Goal: Information Seeking & Learning: Learn about a topic

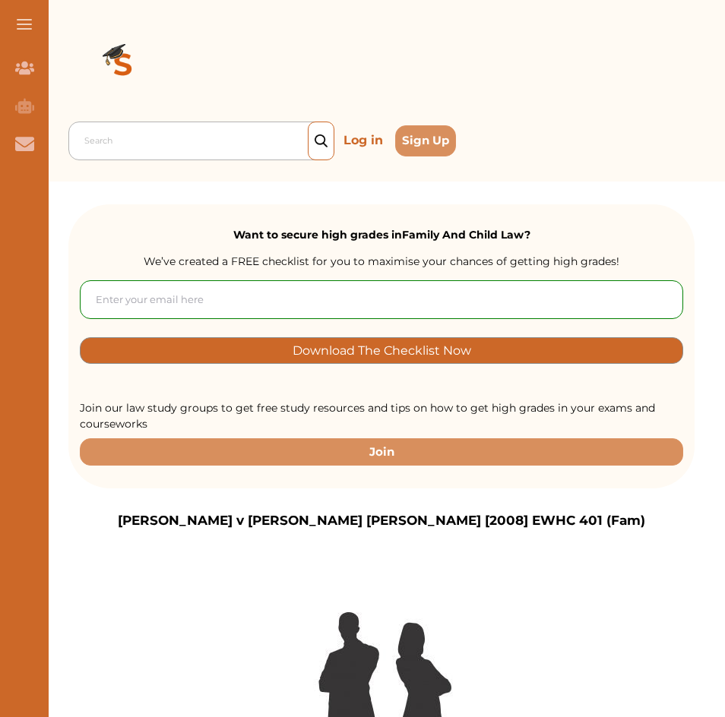
click at [175, 140] on div at bounding box center [205, 141] width 242 height 21
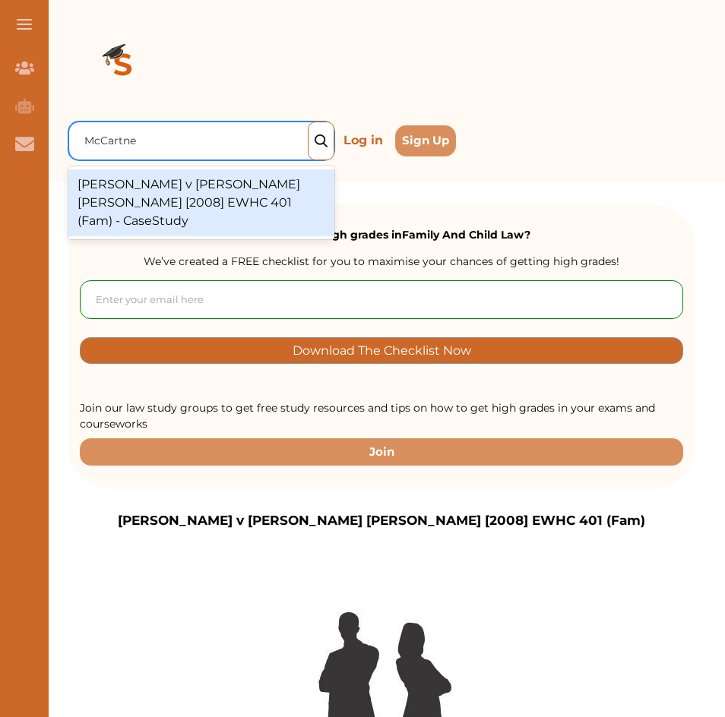
type input "[PERSON_NAME]"
click at [248, 200] on div "[PERSON_NAME] v [PERSON_NAME] [PERSON_NAME] [2008] EWHC 401 (Fam) - CaseStudy" at bounding box center [201, 202] width 266 height 67
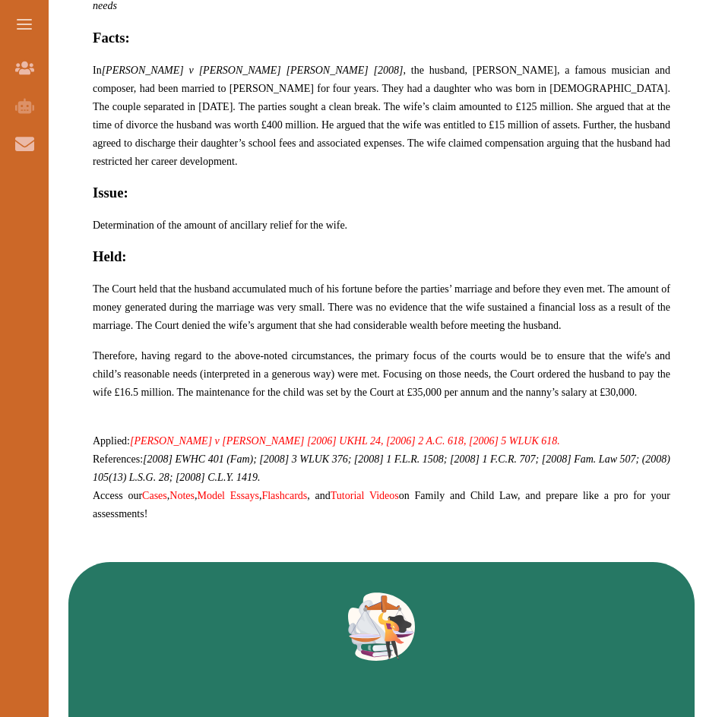
scroll to position [760, 0]
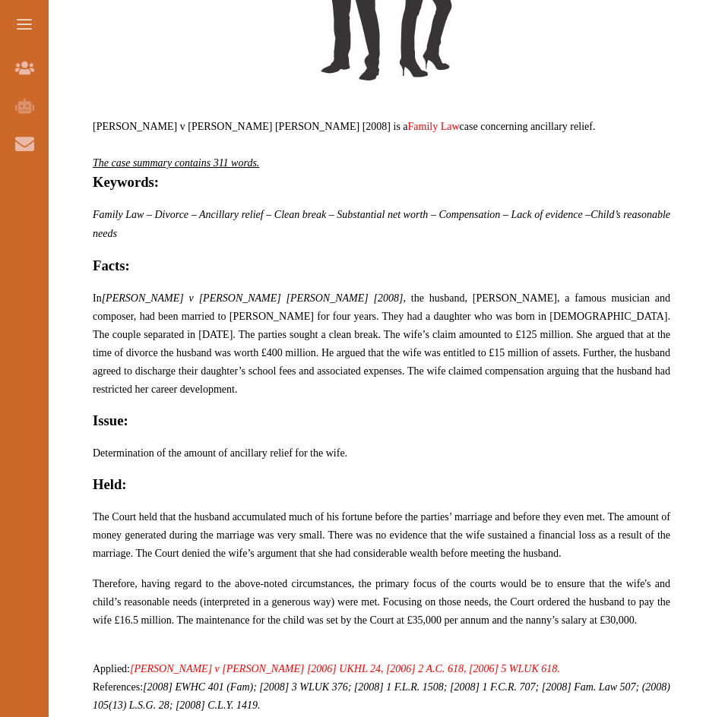
click at [644, 347] on span "In McCartney v Mills McCartney [2008] , the husband, Paul McCartney, a famous m…" at bounding box center [381, 343] width 577 height 103
click at [529, 137] on div "We do not allow selecting and copying of our content. You can get our subscript…" at bounding box center [362, 358] width 725 height 717
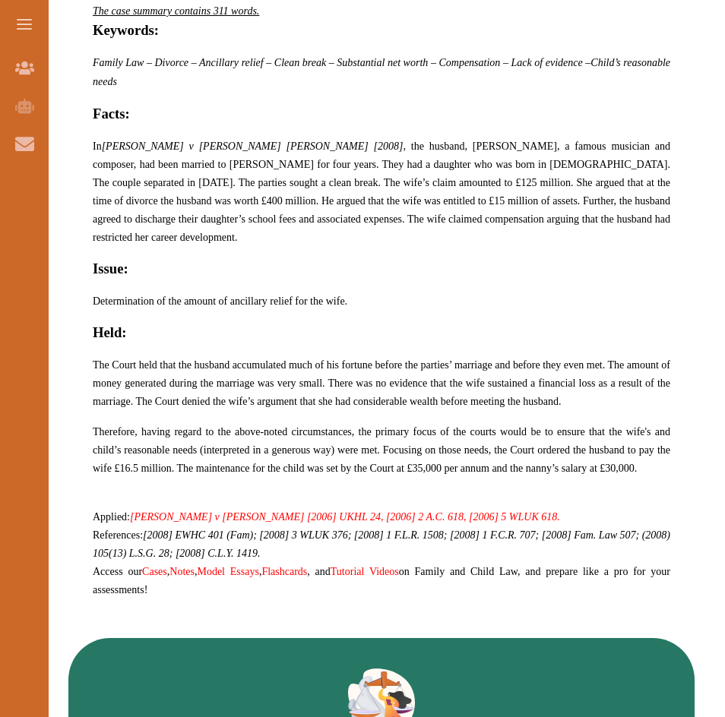
click at [435, 198] on span "In McCartney v Mills McCartney [2008] , the husband, Paul McCartney, a famous m…" at bounding box center [381, 192] width 577 height 103
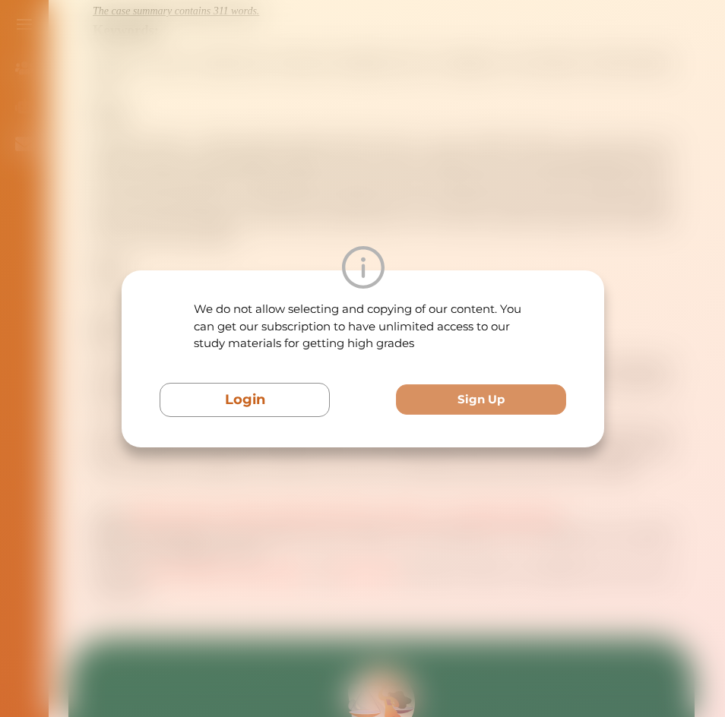
click at [475, 217] on div "We do not allow selecting and copying of our content. You can get our subscript…" at bounding box center [362, 358] width 725 height 717
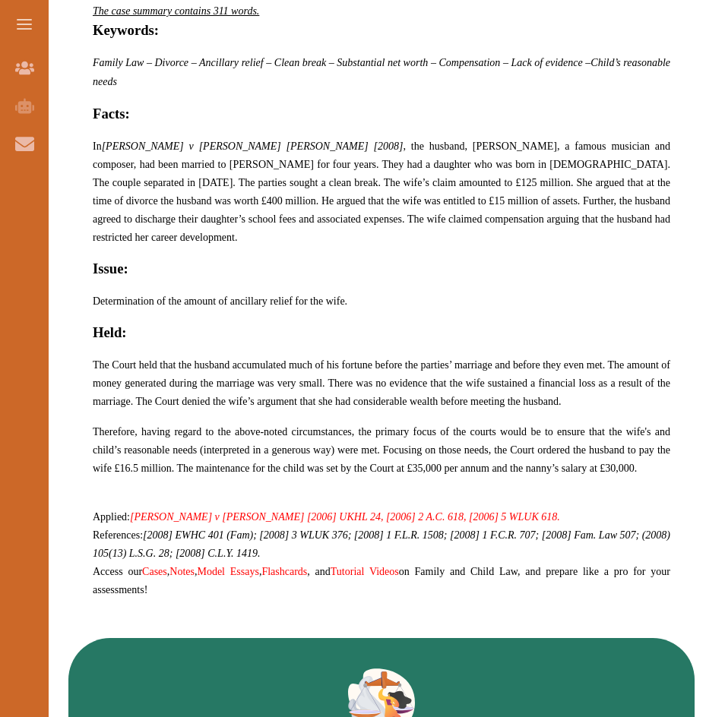
scroll to position [1064, 0]
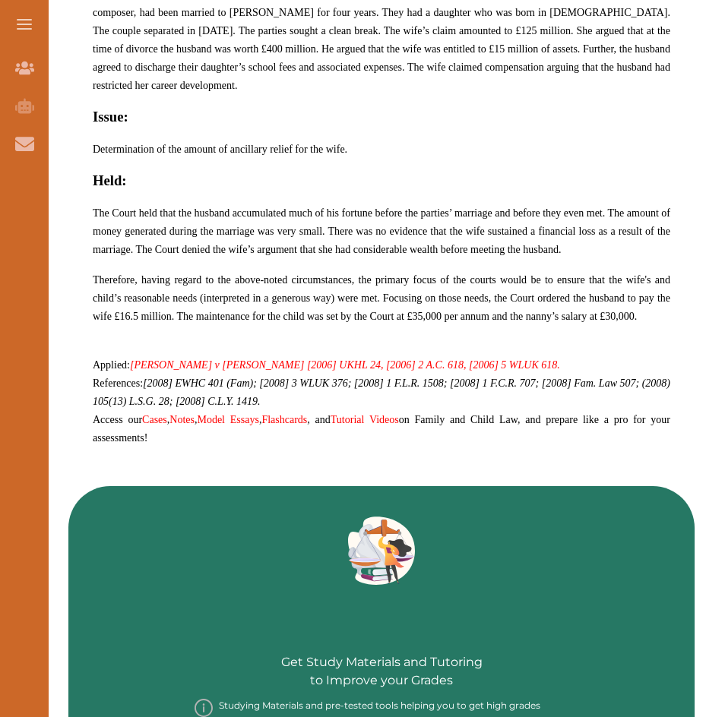
click at [645, 207] on p "The Court held that the husband accumulated much of his fortune before the part…" at bounding box center [381, 231] width 577 height 55
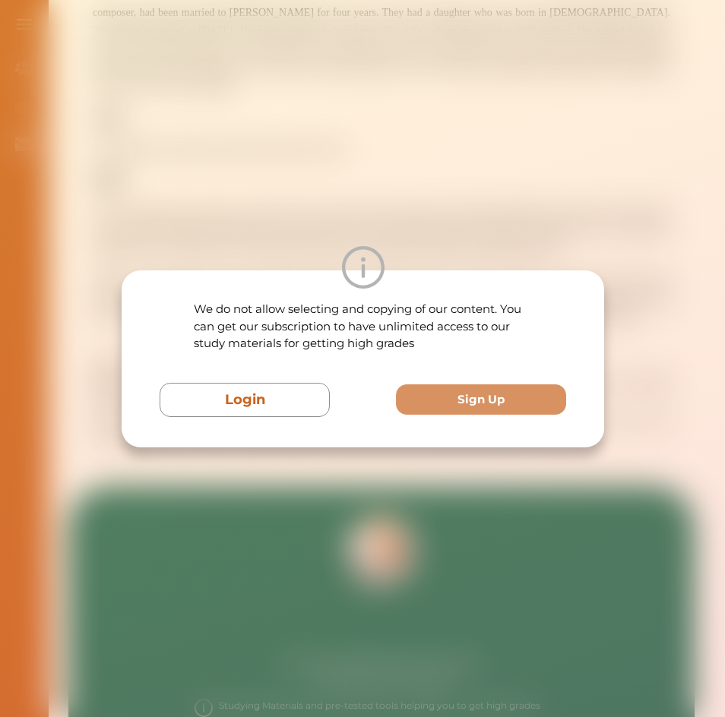
click at [666, 144] on div "We do not allow selecting and copying of our content. You can get our subscript…" at bounding box center [362, 358] width 725 height 717
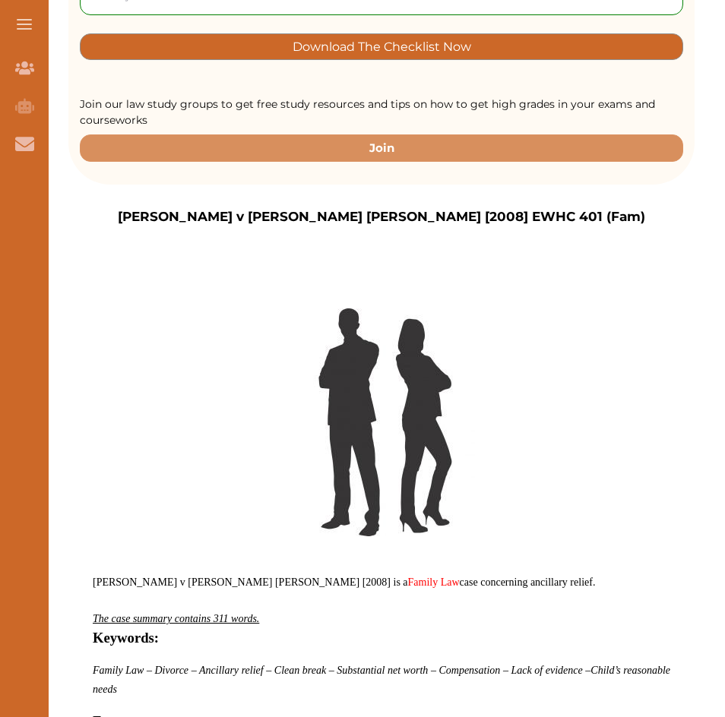
scroll to position [0, 0]
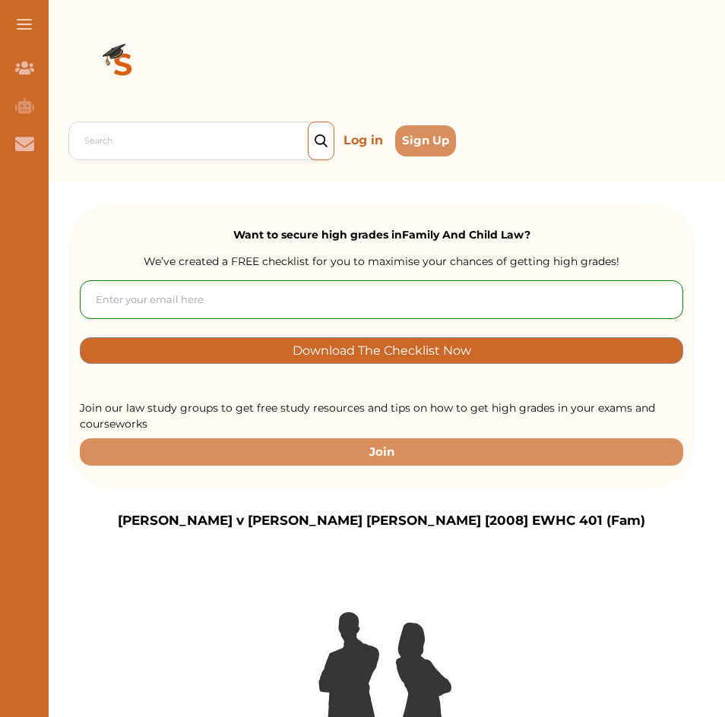
click at [8, 21] on button at bounding box center [24, 24] width 49 height 49
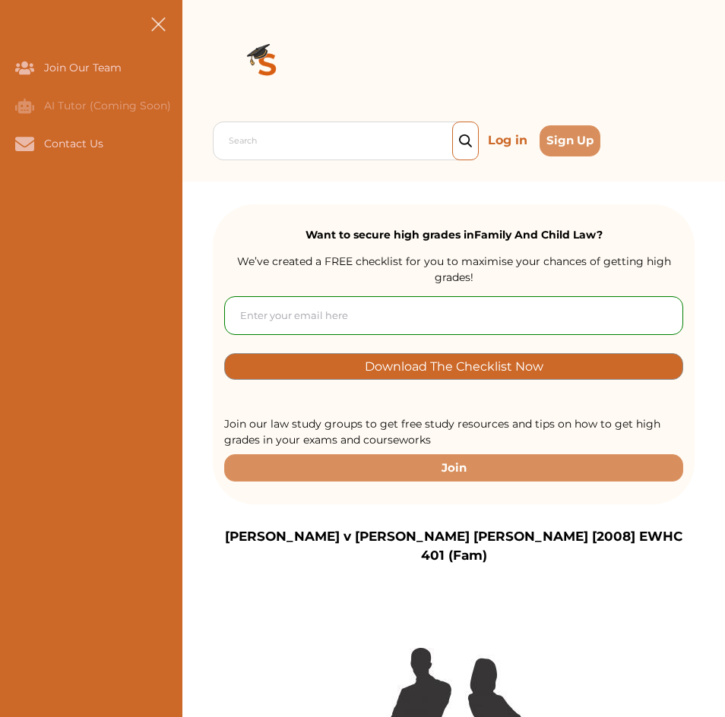
click at [147, 21] on button at bounding box center [158, 24] width 49 height 49
